Goal: Transaction & Acquisition: Purchase product/service

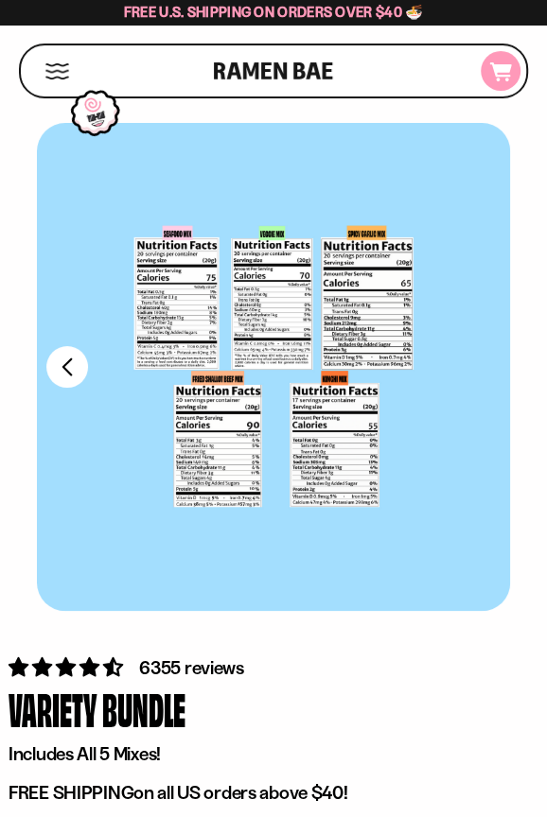
click at [489, 80] on icon "D0381C2F-513E-4F90-8A41-6F0A75DCBAAA" at bounding box center [500, 71] width 51 height 19
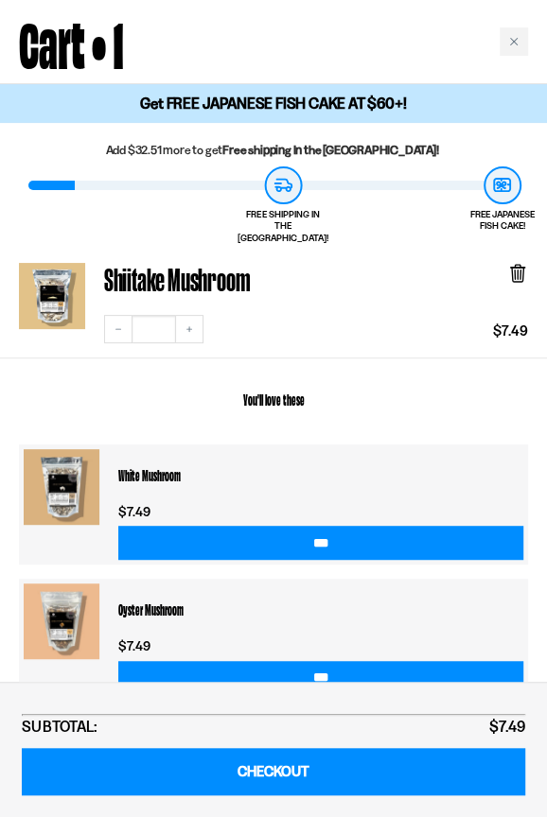
click at [518, 268] on icon at bounding box center [517, 275] width 11 height 14
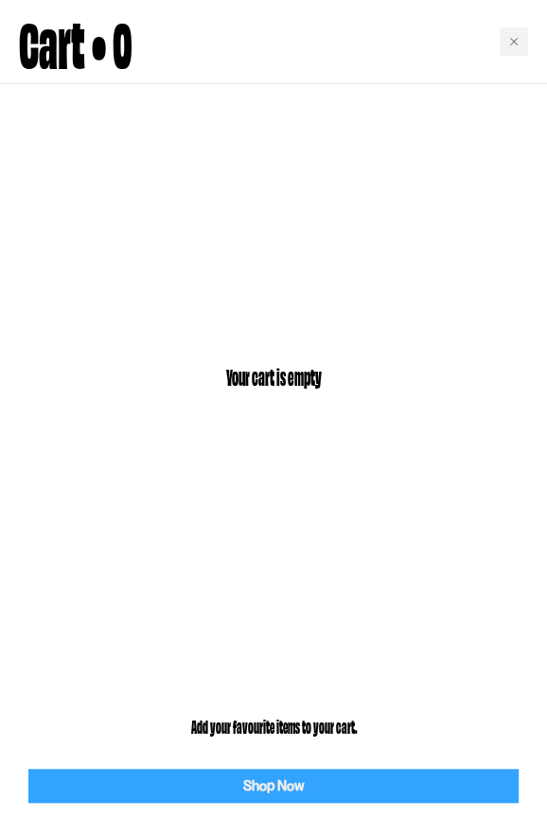
click at [303, 794] on link "Shop Now" at bounding box center [273, 786] width 490 height 35
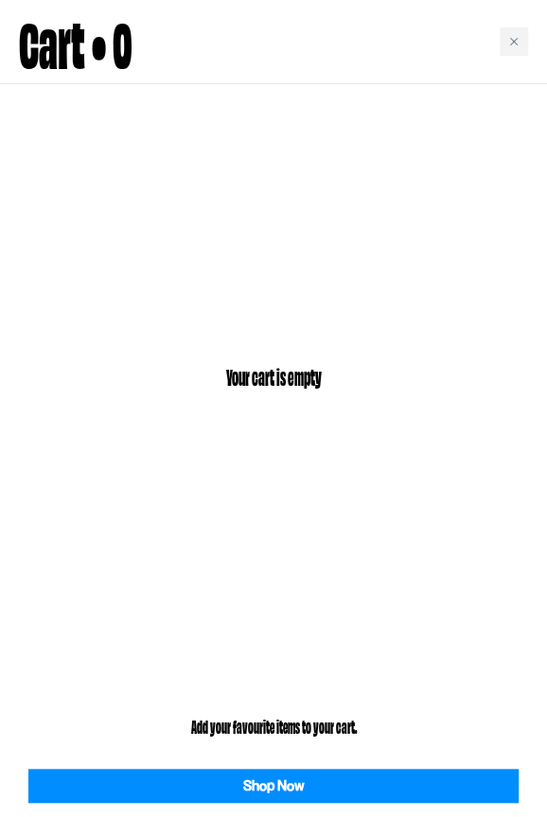
click at [520, 35] on div "Close cart" at bounding box center [513, 41] width 28 height 28
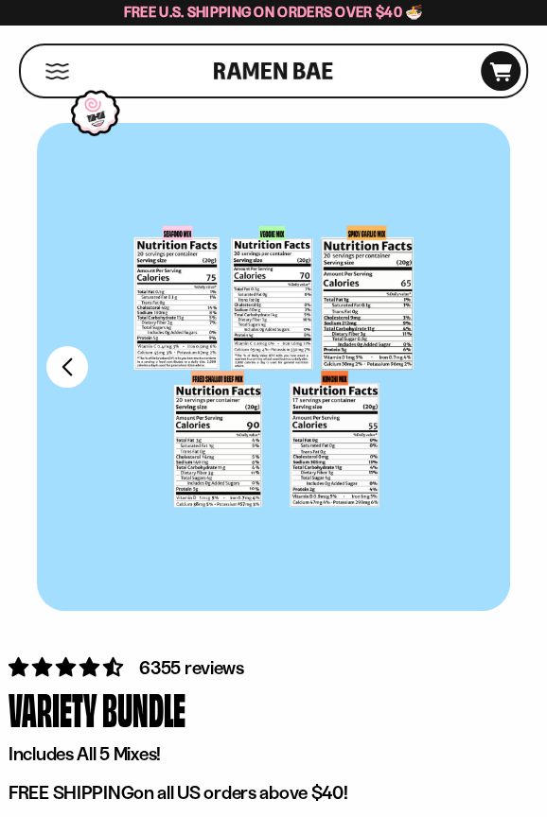
click at [60, 74] on button "Mobile Menu Trigger" at bounding box center [57, 71] width 26 height 16
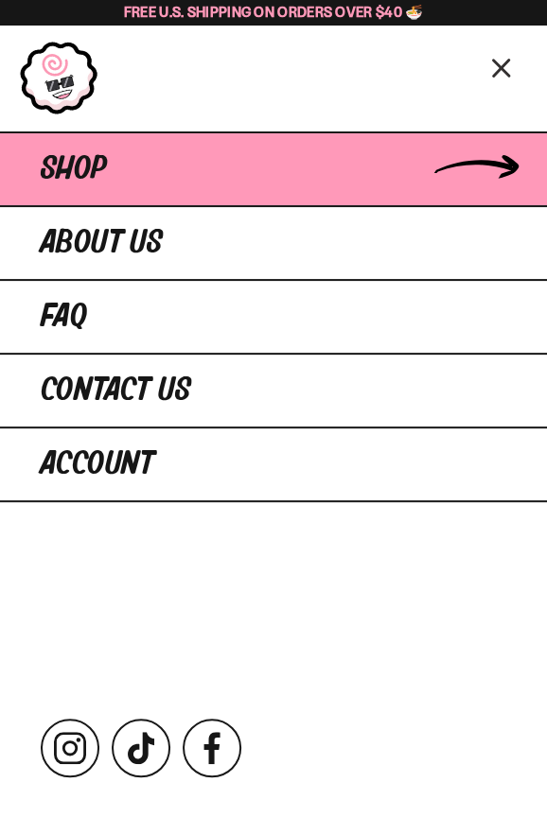
click at [117, 166] on link "Shop" at bounding box center [273, 168] width 547 height 74
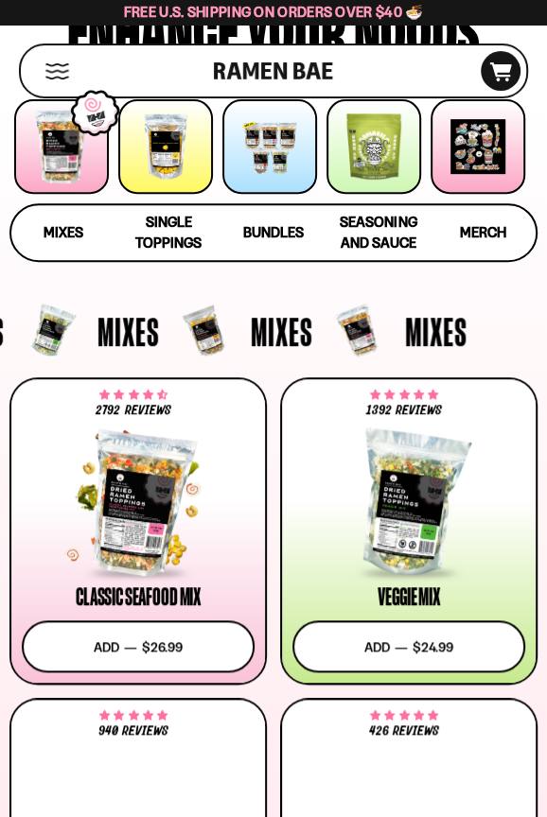
scroll to position [159, 0]
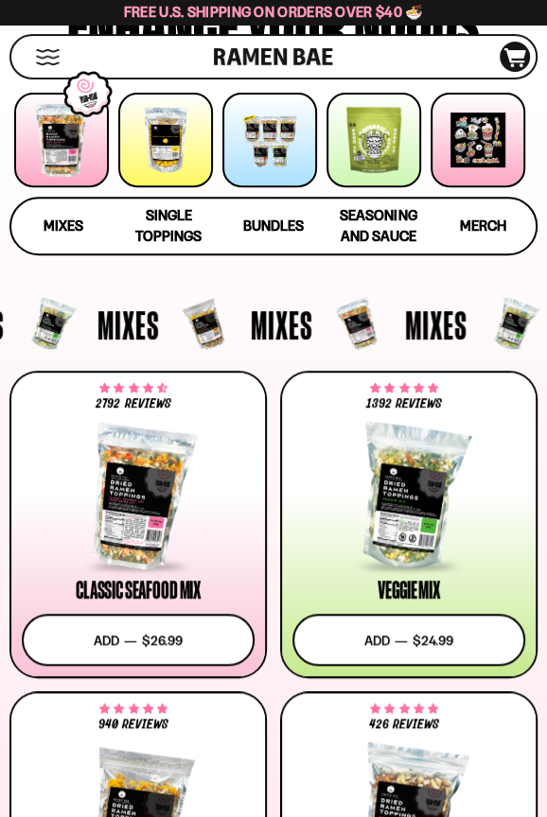
click at [514, 50] on icon at bounding box center [515, 57] width 22 height 19
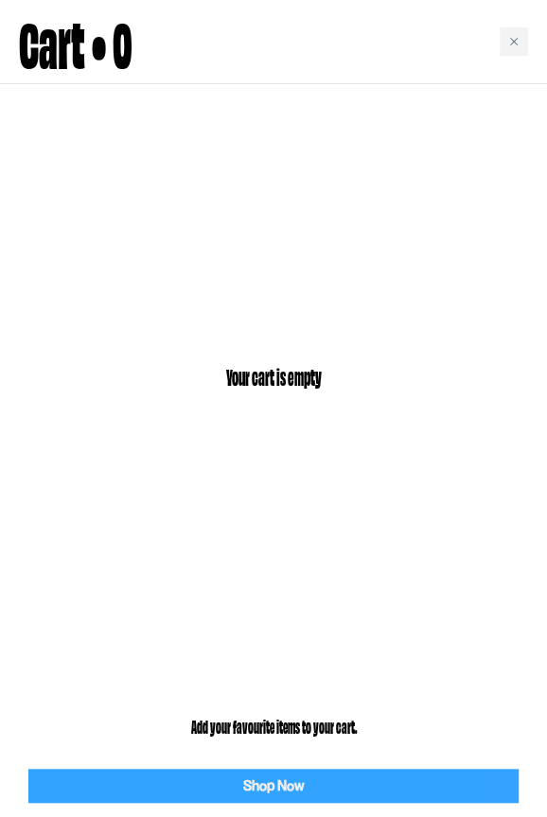
click at [281, 800] on link "Shop Now" at bounding box center [273, 786] width 490 height 35
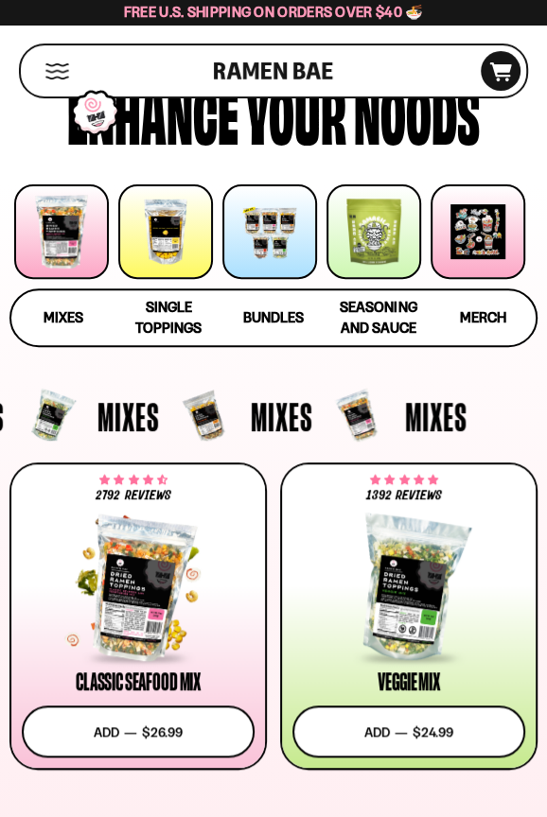
scroll to position [118, 0]
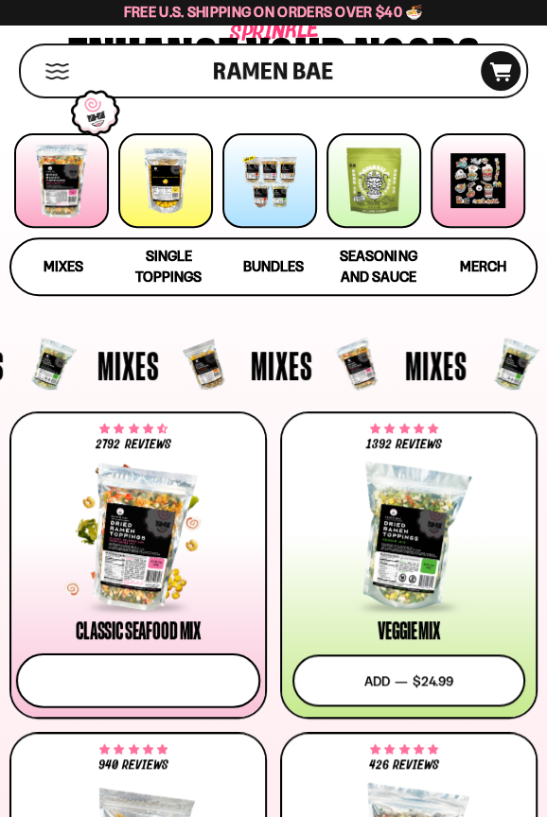
click at [148, 668] on button "Add to cart Add — Regular price $26.99 Regular price Sale price $26.99 Unit pri…" at bounding box center [138, 681] width 244 height 55
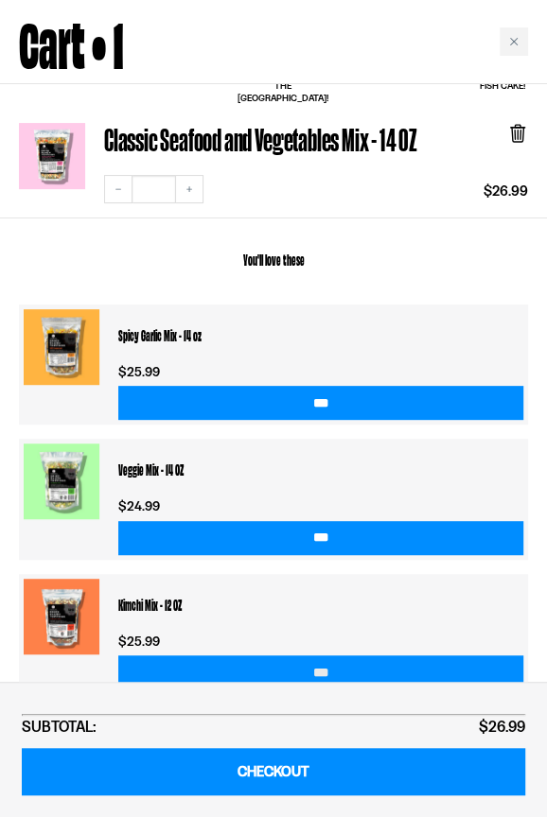
scroll to position [139, 0]
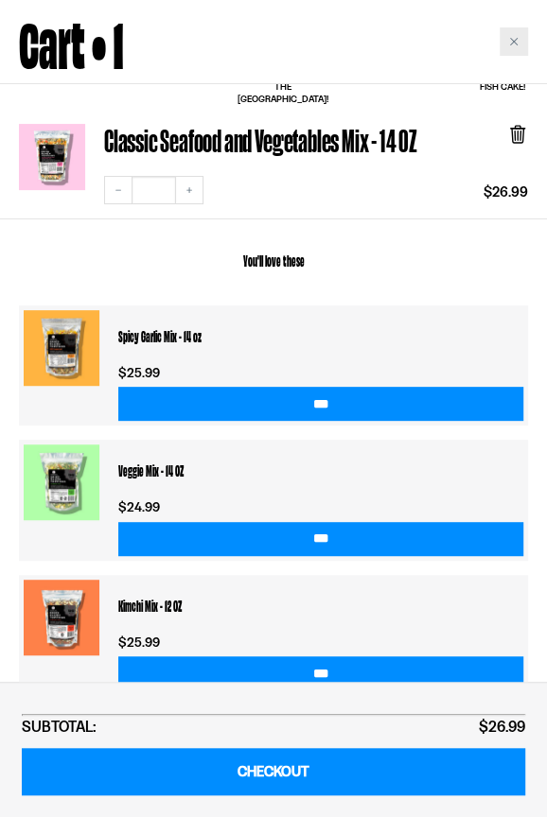
click at [515, 48] on div "Close cart" at bounding box center [513, 41] width 28 height 28
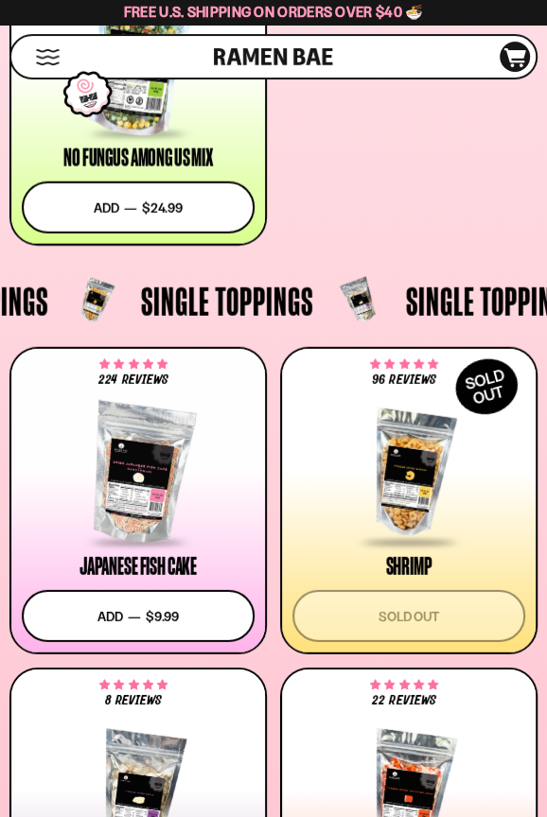
scroll to position [1558, 0]
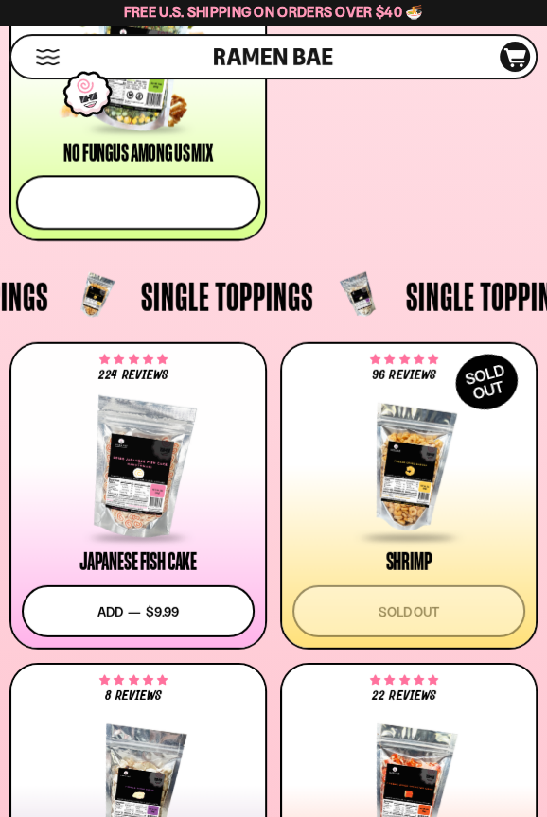
click at [180, 204] on button "Add to cart Add — Regular price $24.99 Regular price Sale price $24.99 Unit pri…" at bounding box center [138, 203] width 244 height 55
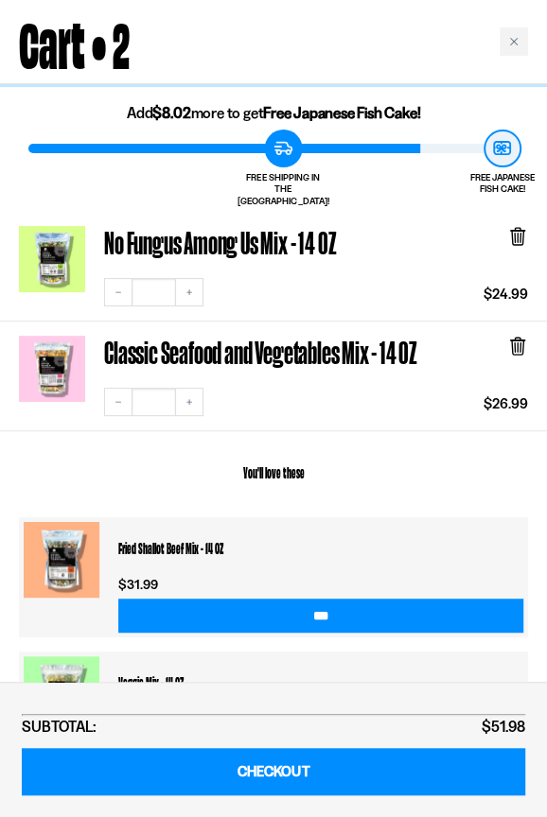
scroll to position [0, 0]
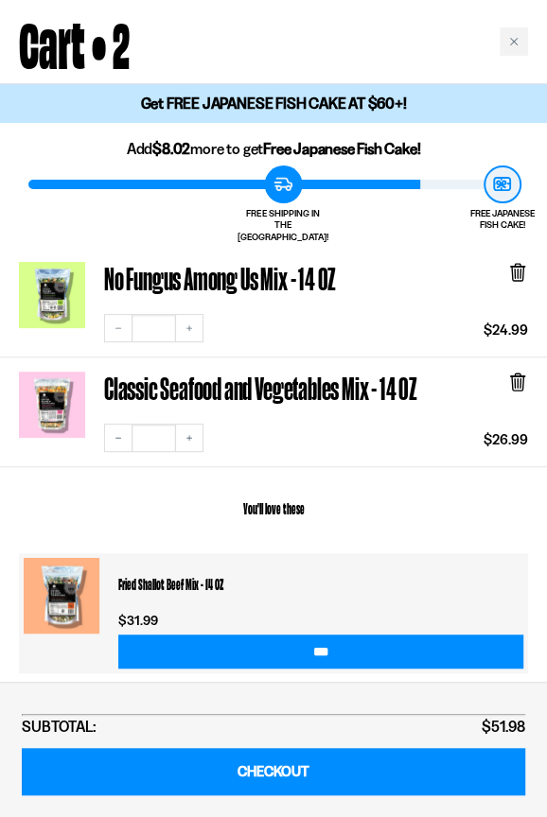
click at [515, 264] on icon at bounding box center [518, 271] width 6 height 14
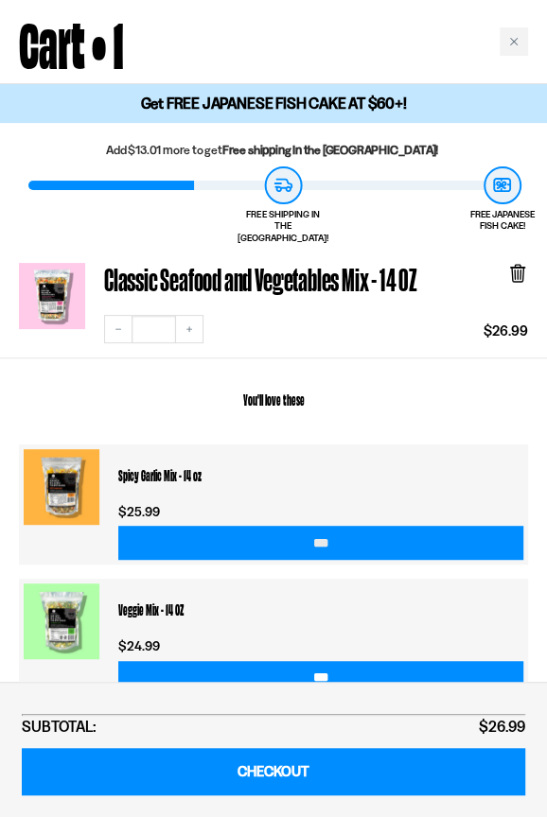
click at [322, 529] on input "***" at bounding box center [320, 543] width 405 height 34
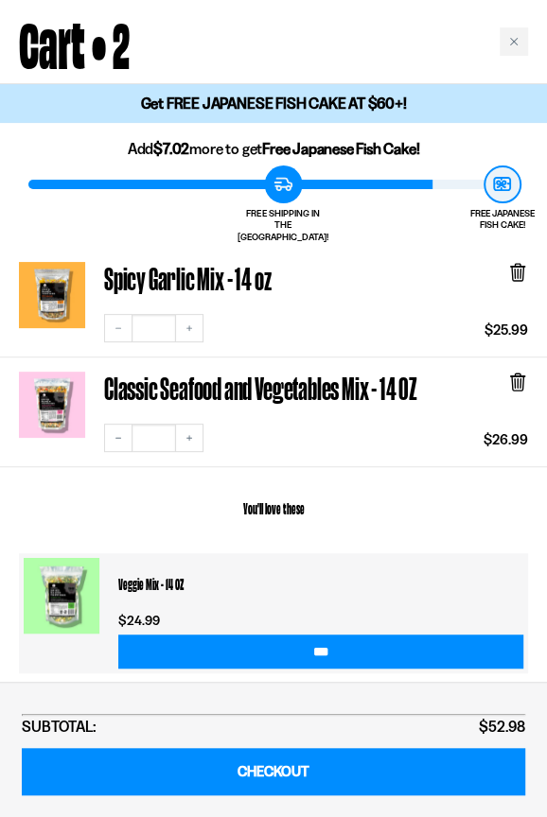
click at [525, 267] on icon at bounding box center [517, 272] width 21 height 21
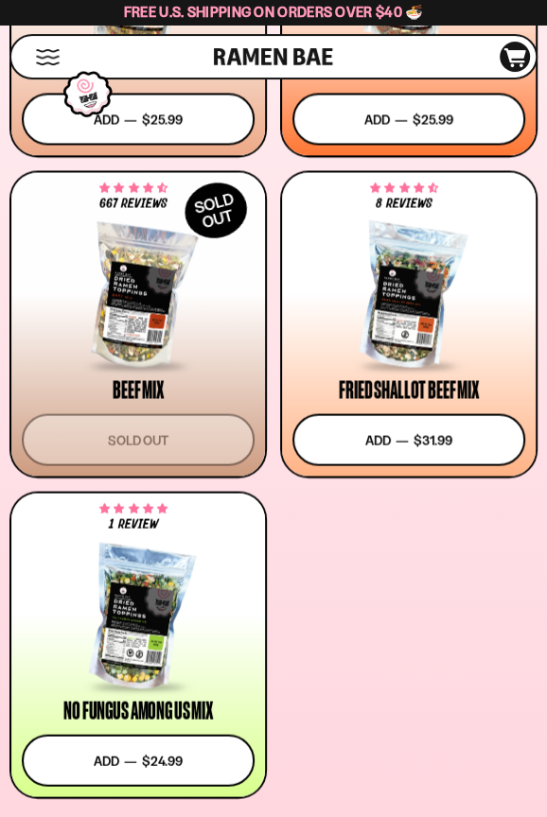
scroll to position [1075, 0]
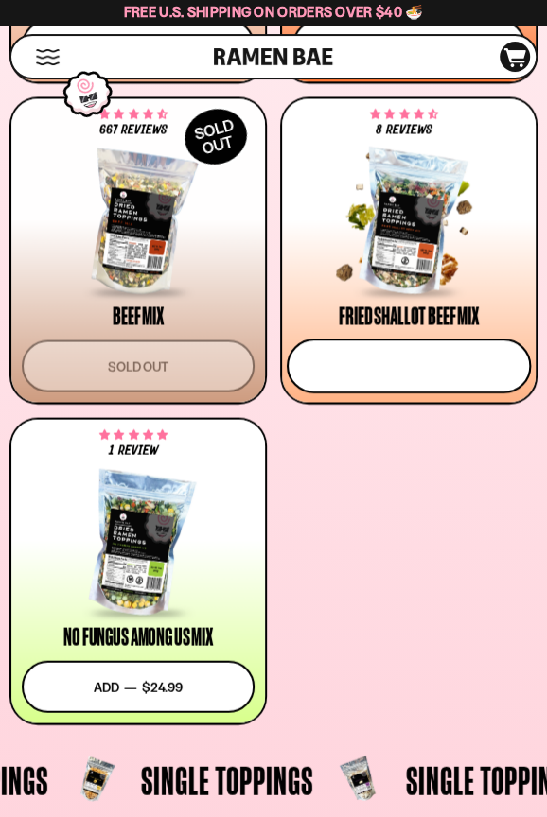
drag, startPoint x: 396, startPoint y: 376, endPoint x: 425, endPoint y: 322, distance: 61.8
click at [396, 376] on button "Add to cart Add — Regular price $31.99 Regular price Sale price $31.99 Unit pri…" at bounding box center [409, 366] width 244 height 55
